Goal: Transaction & Acquisition: Purchase product/service

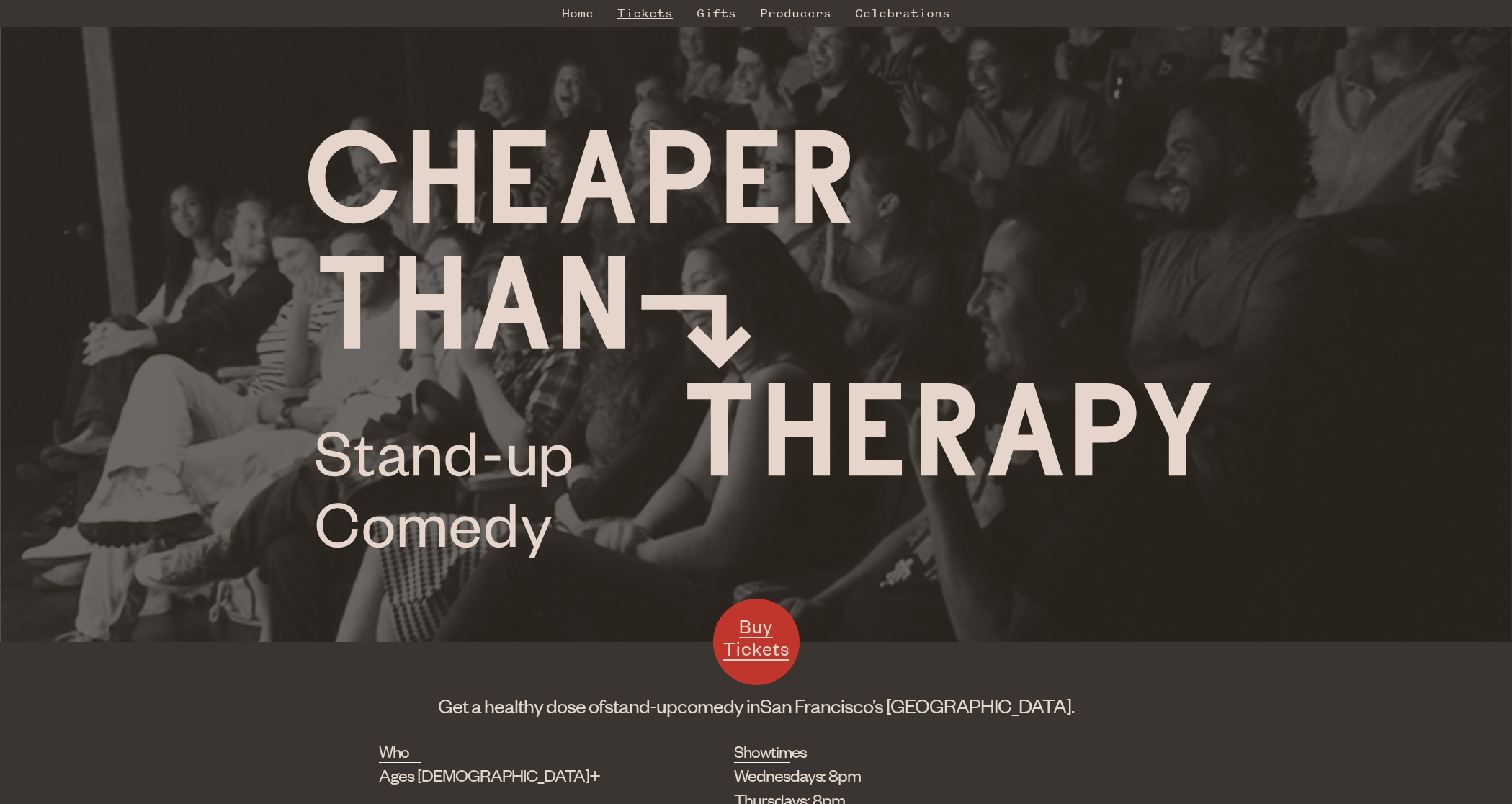
click at [648, 10] on link "Tickets" at bounding box center [645, 13] width 56 height 29
click at [629, 13] on link "Tickets" at bounding box center [645, 13] width 56 height 29
